Goal: Task Accomplishment & Management: Manage account settings

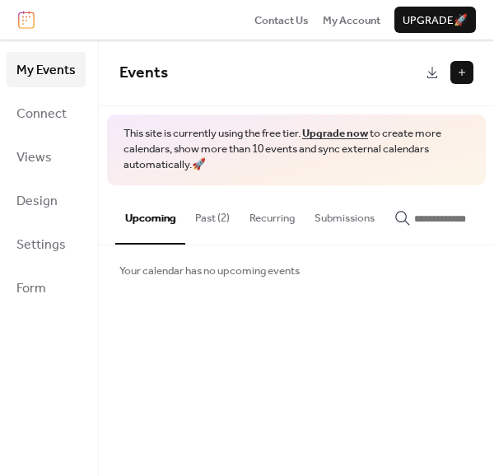
click at [205, 214] on button "Past (2)" at bounding box center [212, 214] width 54 height 58
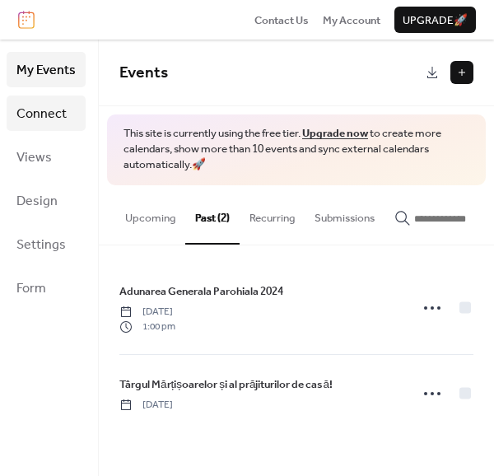
click at [53, 107] on span "Connect" at bounding box center [41, 114] width 50 height 26
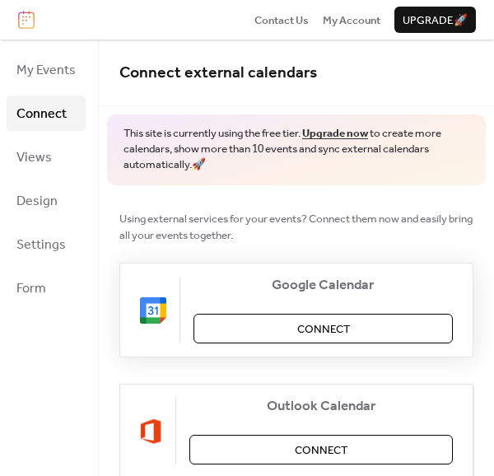
click at [321, 325] on span "Connect" at bounding box center [323, 329] width 53 height 16
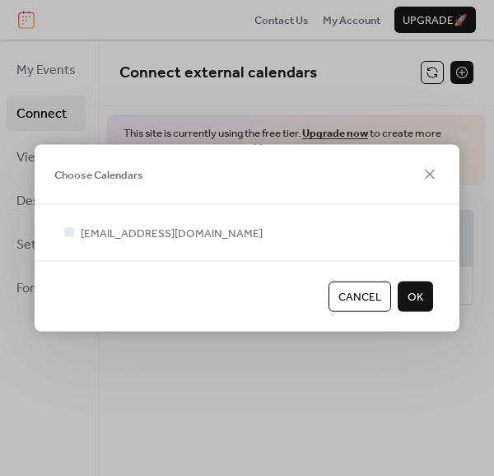
click at [423, 294] on span "OK" at bounding box center [416, 297] width 16 height 16
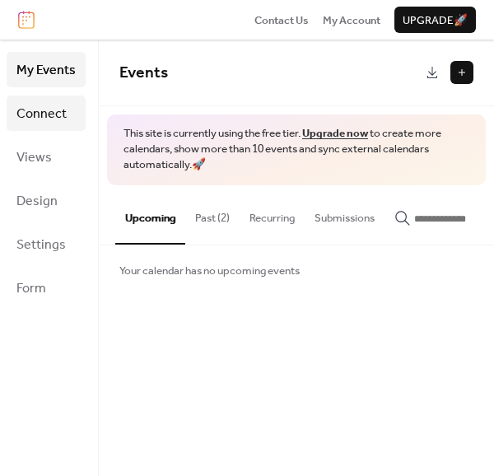
click at [36, 118] on span "Connect" at bounding box center [41, 114] width 50 height 26
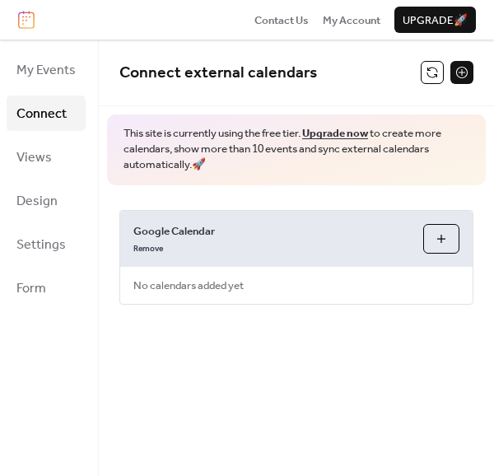
click at [190, 228] on span "Google Calendar" at bounding box center [271, 231] width 277 height 16
click at [453, 231] on button "Choose Calendars" at bounding box center [441, 239] width 36 height 30
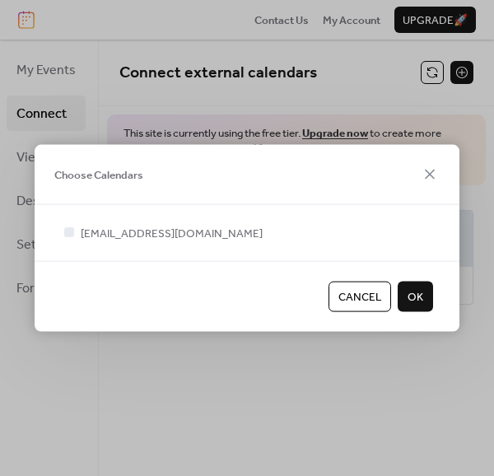
click at [417, 294] on span "OK" at bounding box center [416, 297] width 16 height 16
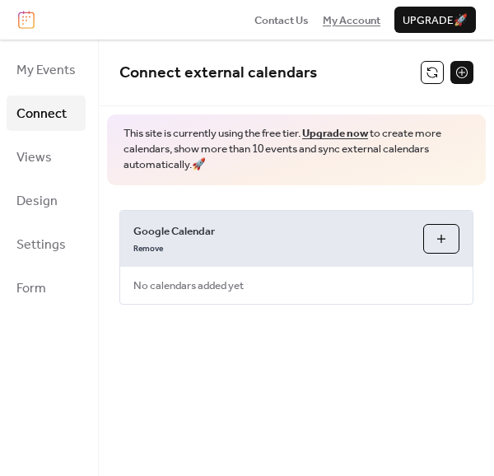
click at [359, 21] on span "My Account" at bounding box center [352, 20] width 58 height 16
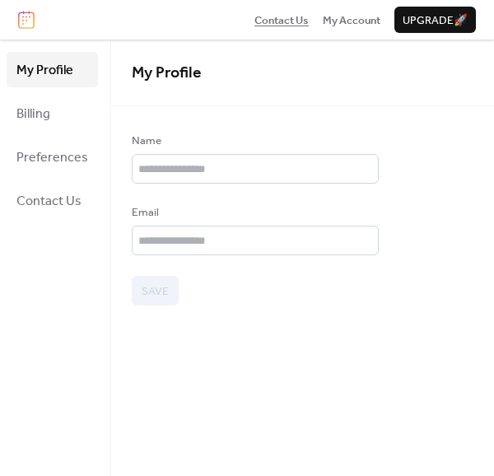
click at [269, 18] on span "Contact Us" at bounding box center [282, 20] width 54 height 16
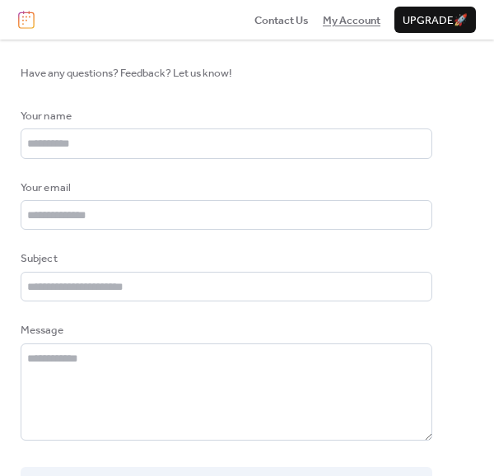
click at [334, 14] on span "My Account" at bounding box center [352, 20] width 58 height 16
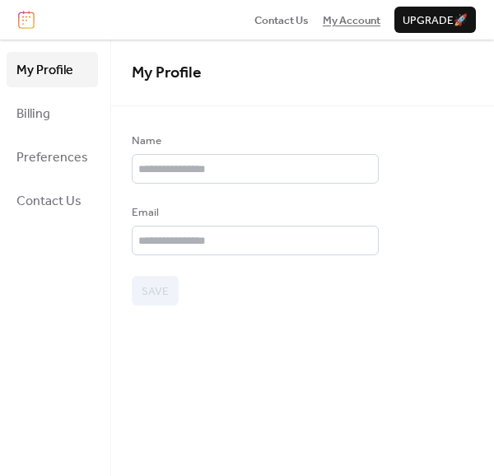
click at [340, 16] on span "My Account" at bounding box center [352, 20] width 58 height 16
click at [46, 108] on span "Billing" at bounding box center [33, 114] width 34 height 26
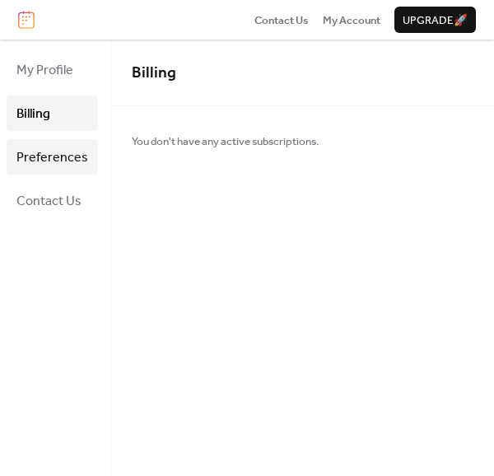
click at [44, 153] on span "Preferences" at bounding box center [52, 158] width 72 height 26
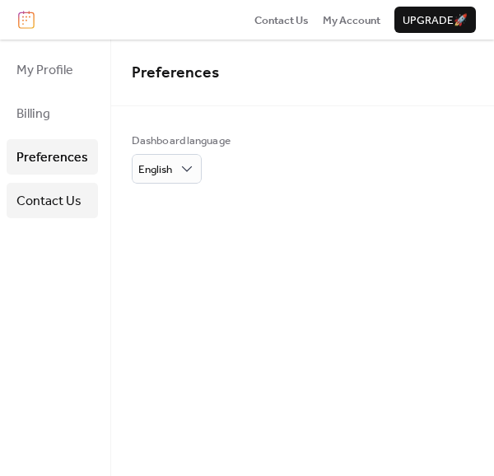
click at [48, 189] on span "Contact Us" at bounding box center [48, 202] width 65 height 26
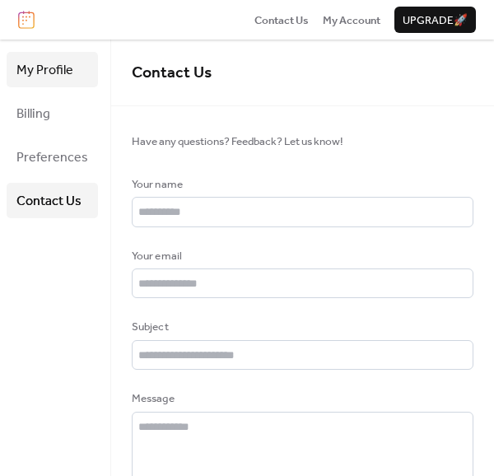
click at [49, 76] on span "My Profile" at bounding box center [44, 71] width 57 height 26
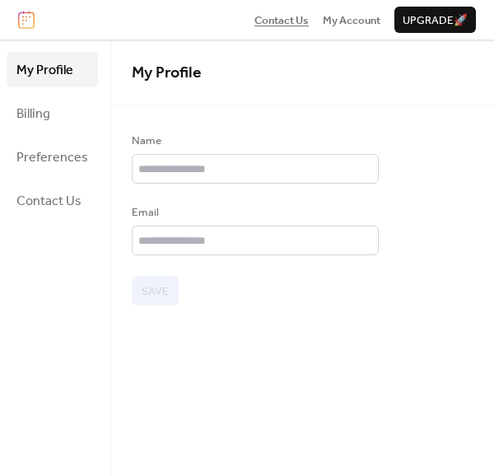
click at [260, 19] on span "Contact Us" at bounding box center [282, 20] width 54 height 16
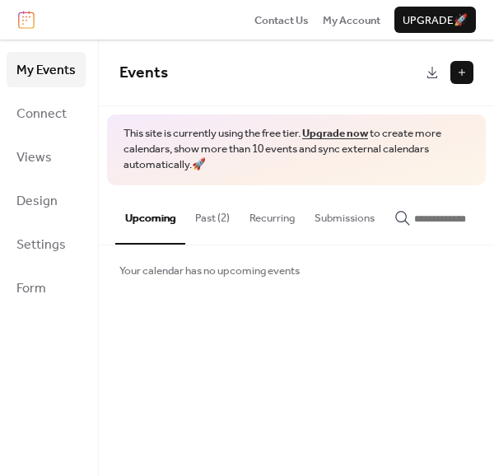
click at [213, 215] on button "Past (2)" at bounding box center [212, 214] width 54 height 58
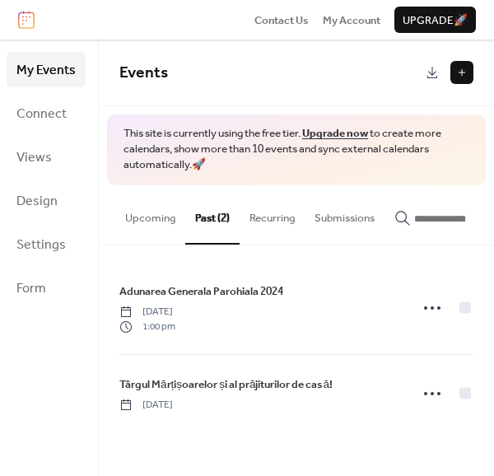
click at [277, 212] on button "Recurring" at bounding box center [272, 214] width 65 height 58
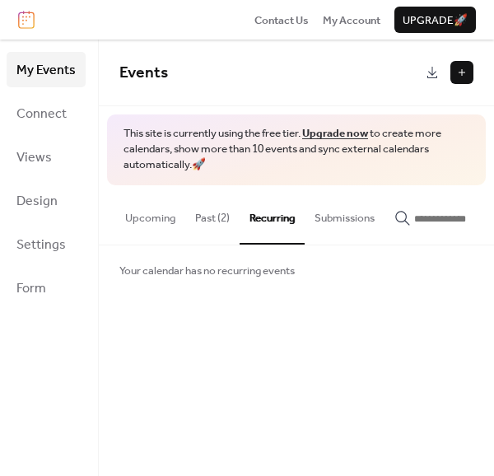
click at [147, 216] on button "Upcoming" at bounding box center [150, 214] width 70 height 58
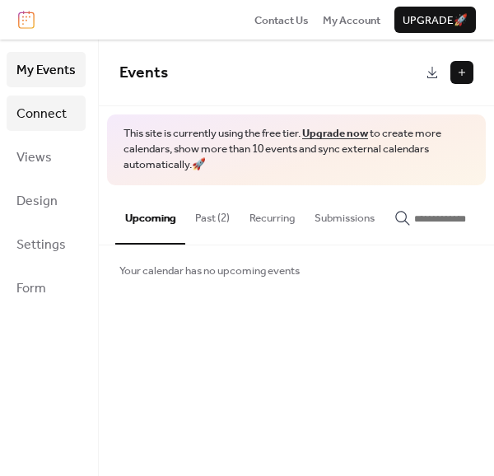
click at [39, 121] on span "Connect" at bounding box center [41, 114] width 50 height 26
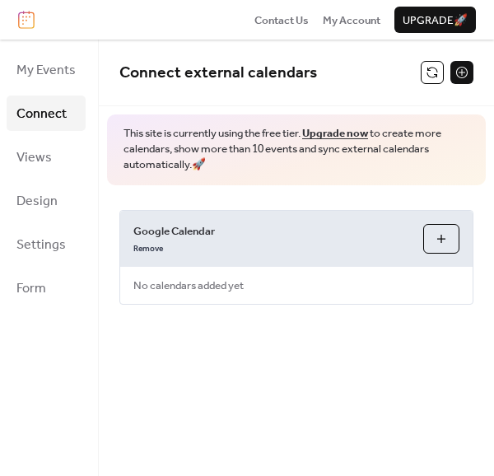
click at [179, 283] on span "No calendars added yet" at bounding box center [188, 286] width 137 height 36
click at [429, 19] on span "Upgrade 🚀" at bounding box center [435, 20] width 65 height 16
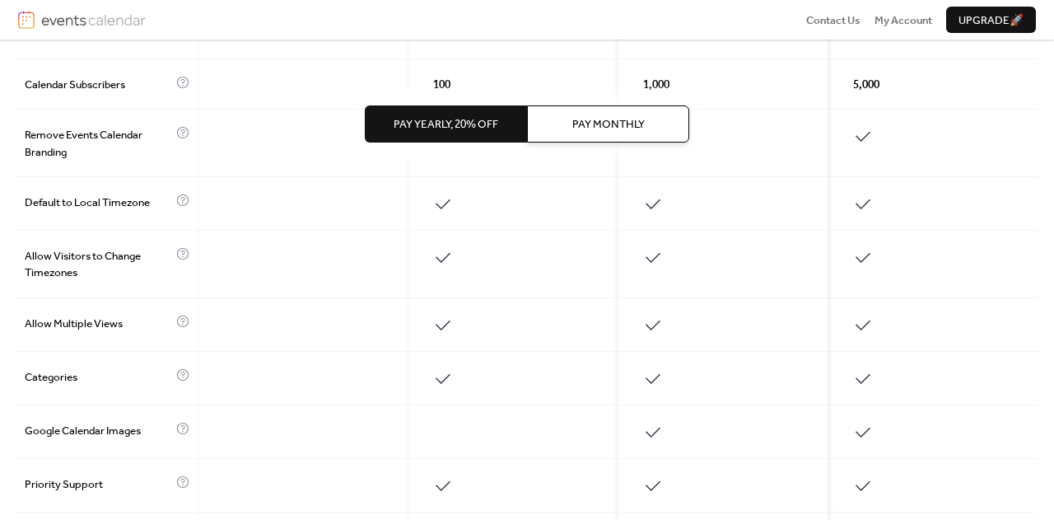
scroll to position [860, 0]
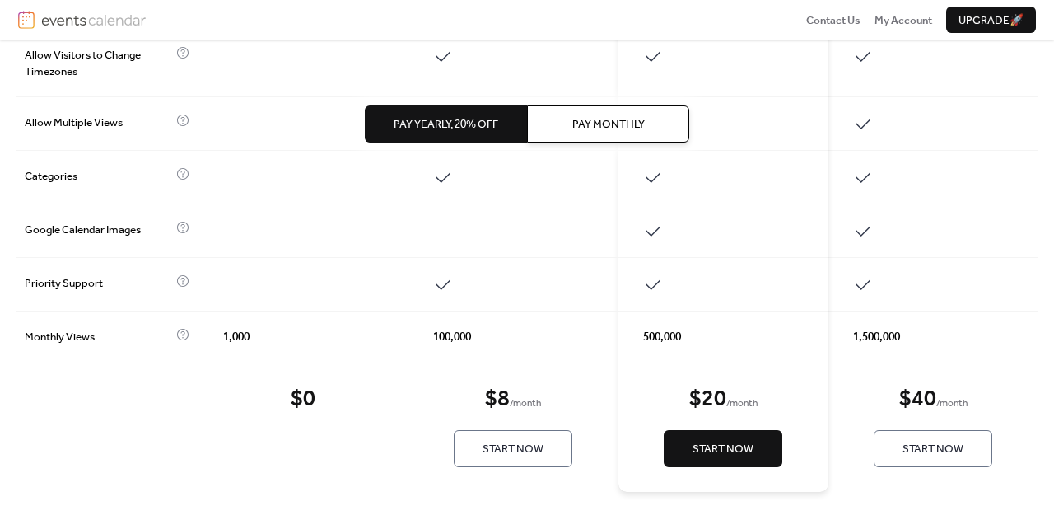
click at [299, 417] on div "$ 0 Start Now" at bounding box center [304, 426] width 210 height 130
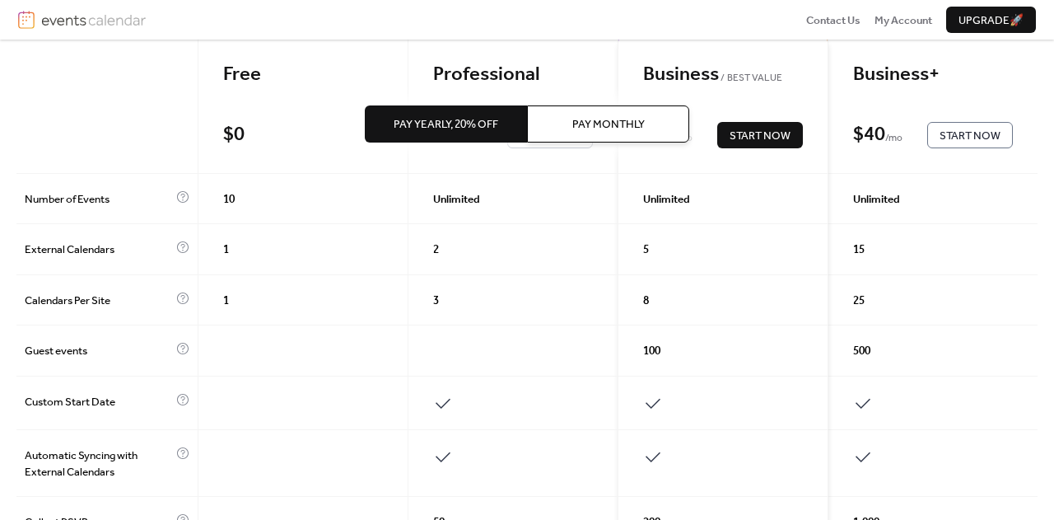
scroll to position [119, 0]
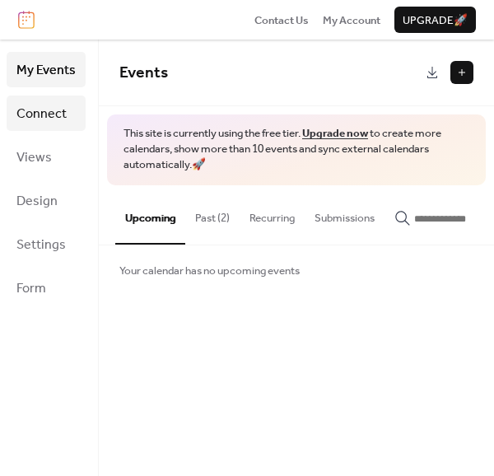
click at [56, 111] on span "Connect" at bounding box center [41, 114] width 50 height 26
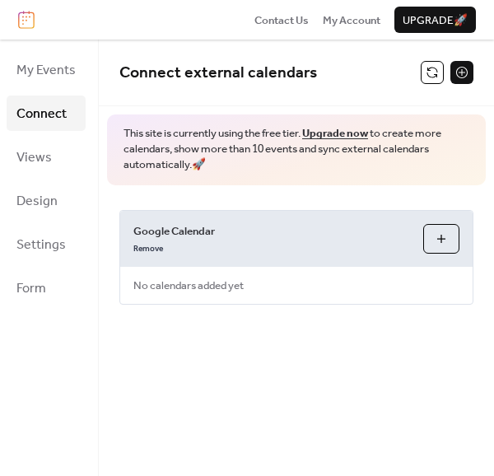
click at [184, 229] on span "Google Calendar" at bounding box center [271, 231] width 277 height 16
click at [177, 287] on span "No calendars added yet" at bounding box center [188, 286] width 137 height 36
click at [360, 20] on span "My Account" at bounding box center [352, 20] width 58 height 16
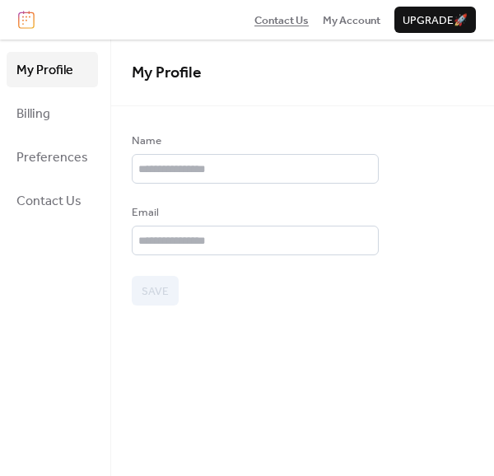
click at [278, 23] on span "Contact Us" at bounding box center [282, 20] width 54 height 16
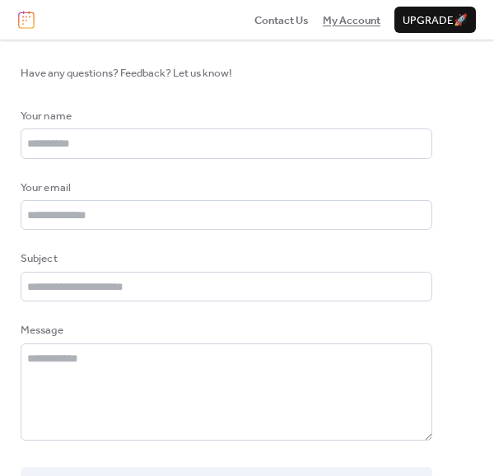
click at [357, 17] on span "My Account" at bounding box center [352, 20] width 58 height 16
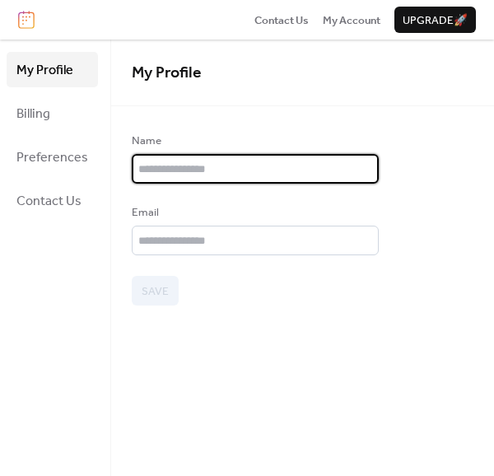
click at [184, 164] on input "text" at bounding box center [255, 169] width 247 height 30
type input "**********"
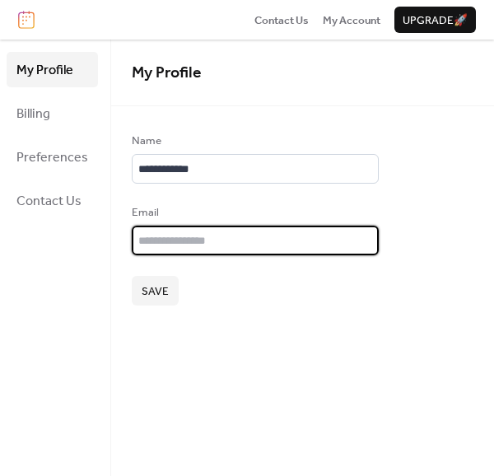
click at [214, 241] on input "email" at bounding box center [255, 241] width 247 height 30
type input "**********"
click at [151, 287] on span "Save" at bounding box center [155, 291] width 27 height 16
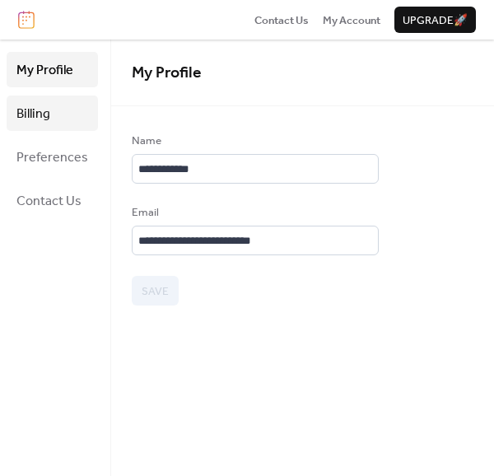
click at [46, 113] on span "Billing" at bounding box center [33, 114] width 34 height 26
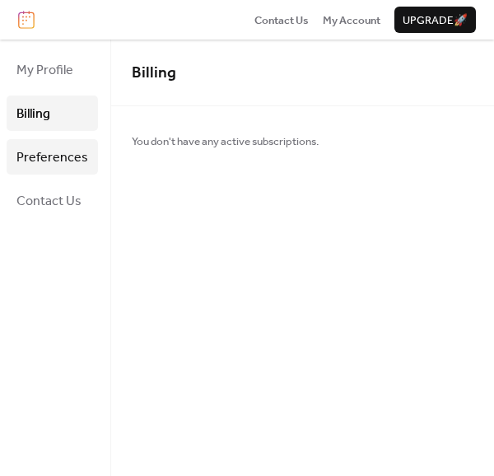
click at [49, 142] on link "Preferences" at bounding box center [52, 156] width 91 height 35
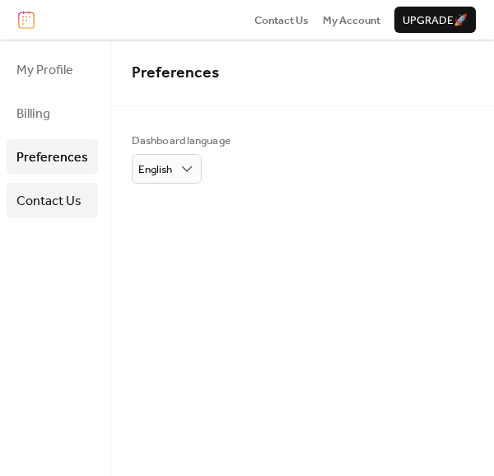
click at [51, 199] on span "Contact Us" at bounding box center [48, 202] width 65 height 26
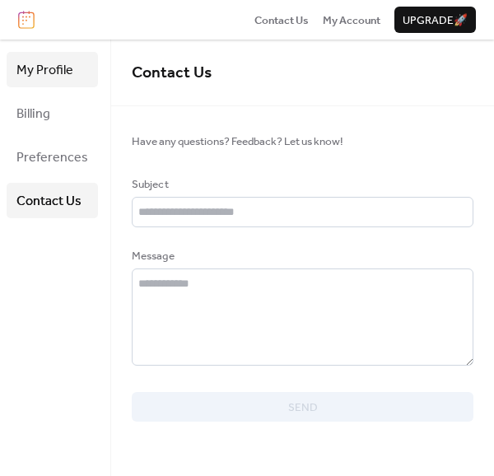
click at [49, 72] on span "My Profile" at bounding box center [44, 71] width 57 height 26
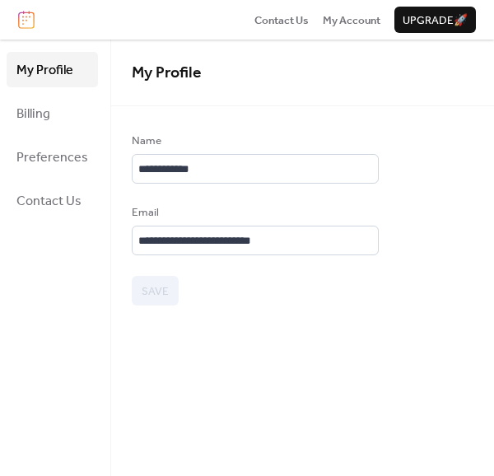
click at [311, 17] on div "Contact Us My Account Upgrade 🚀" at bounding box center [247, 20] width 494 height 40
click at [299, 19] on span "Contact Us" at bounding box center [282, 20] width 54 height 16
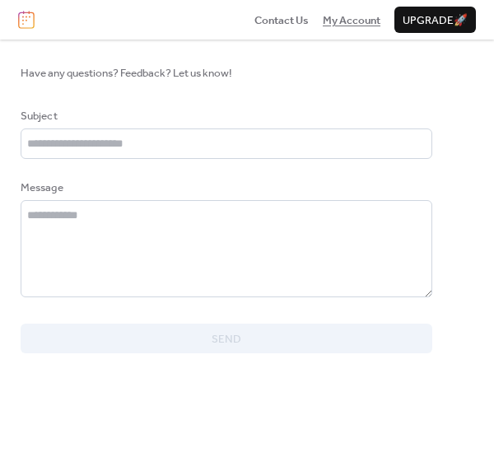
click at [349, 19] on span "My Account" at bounding box center [352, 20] width 58 height 16
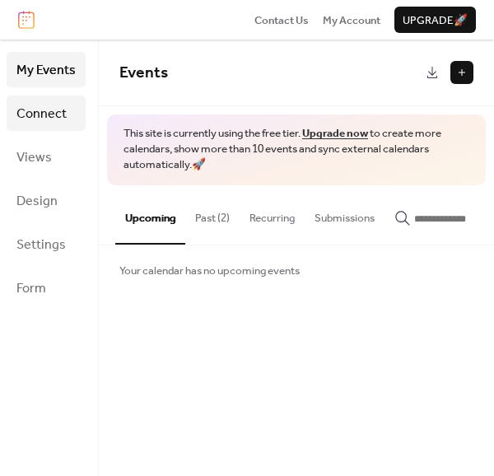
click at [44, 120] on span "Connect" at bounding box center [41, 114] width 50 height 26
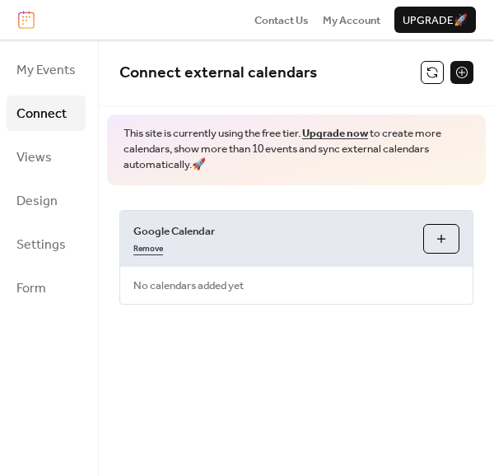
click at [145, 249] on link "Remove" at bounding box center [148, 247] width 30 height 16
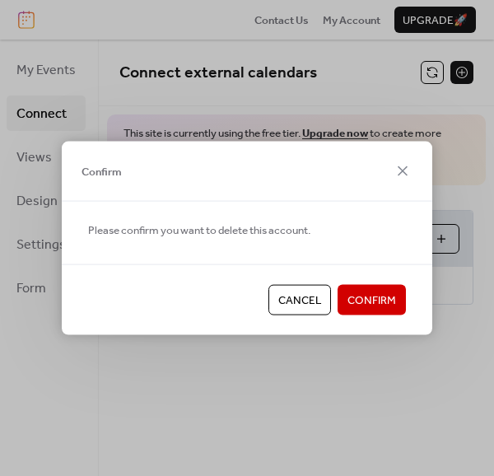
click at [366, 297] on span "Confirm" at bounding box center [372, 300] width 49 height 16
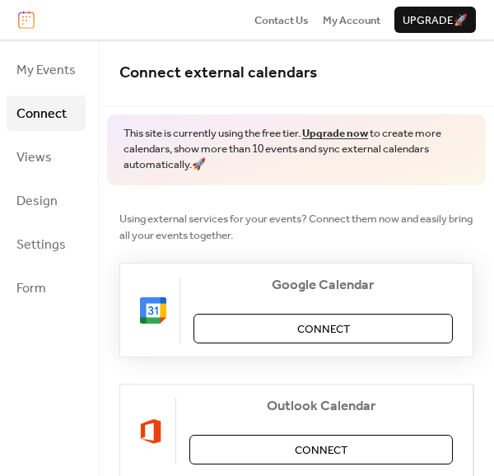
click at [312, 327] on span "Connect" at bounding box center [323, 329] width 53 height 16
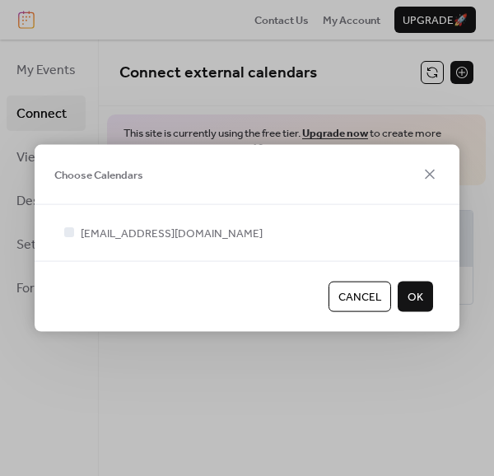
click at [418, 297] on span "OK" at bounding box center [416, 297] width 16 height 16
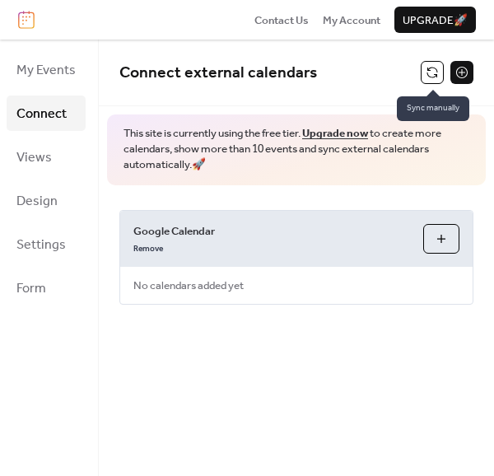
click at [430, 70] on button at bounding box center [432, 72] width 23 height 23
